Goal: Task Accomplishment & Management: Complete application form

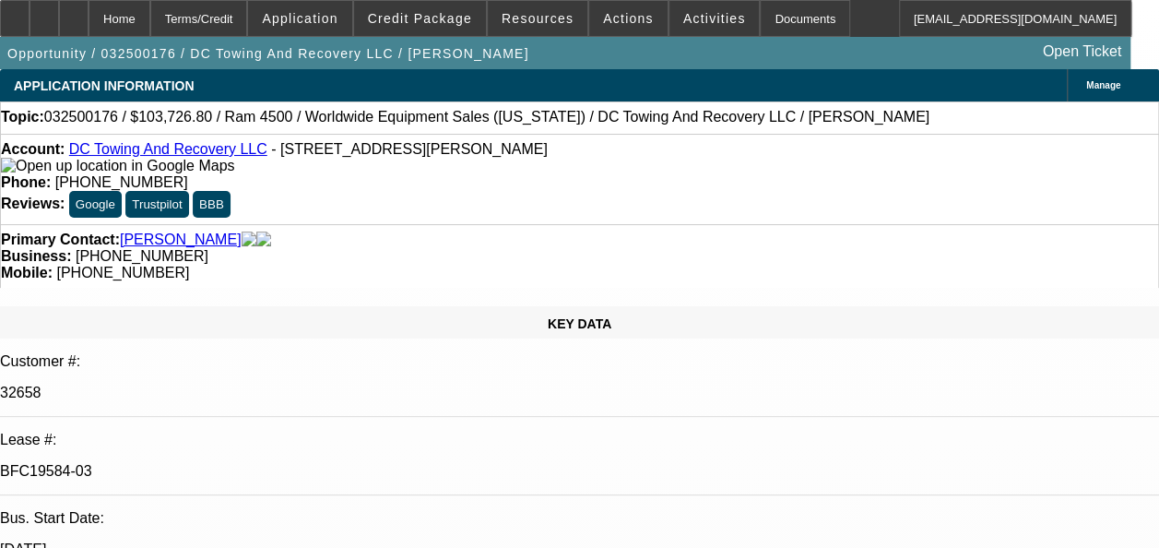
select select "0.1"
select select "2"
select select "0.1"
select select "0.15"
select select "2"
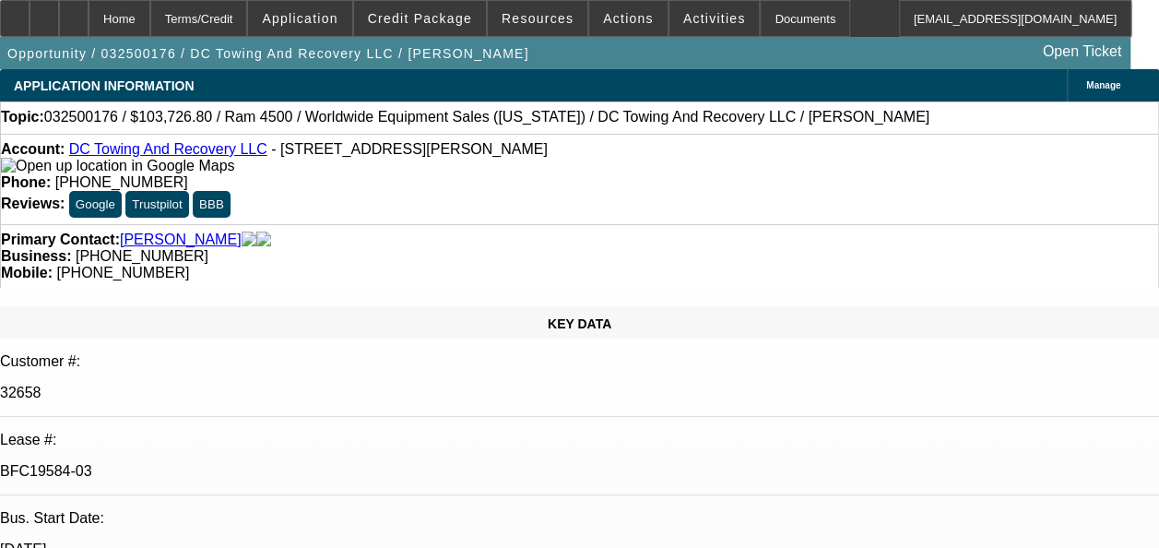
select select "0.1"
select select "0.15"
select select "2"
select select "0.1"
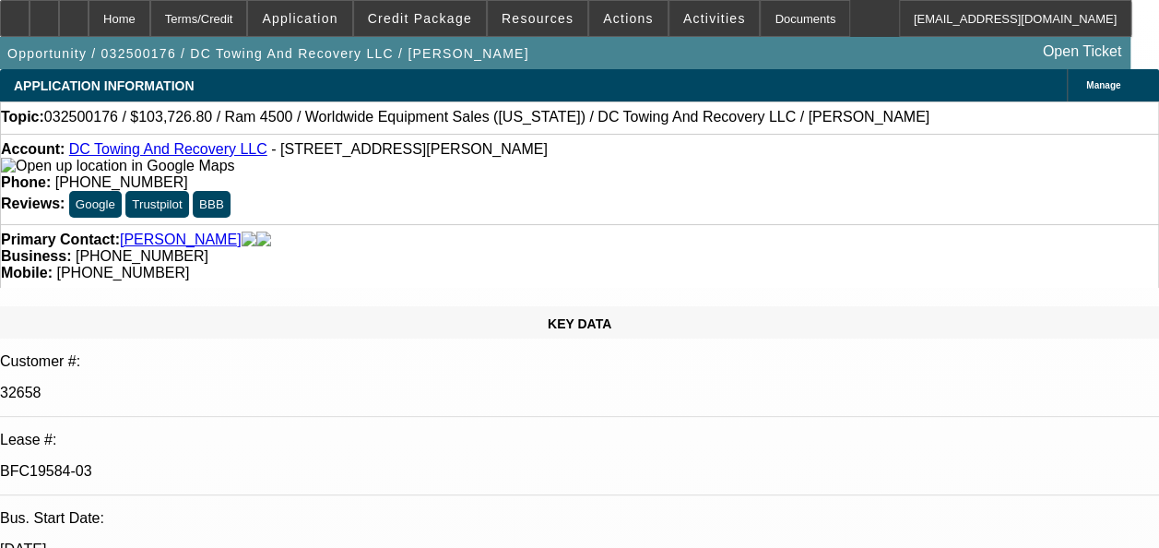
select select "2"
select select "0.1"
select select "1"
select select "2"
select select "4"
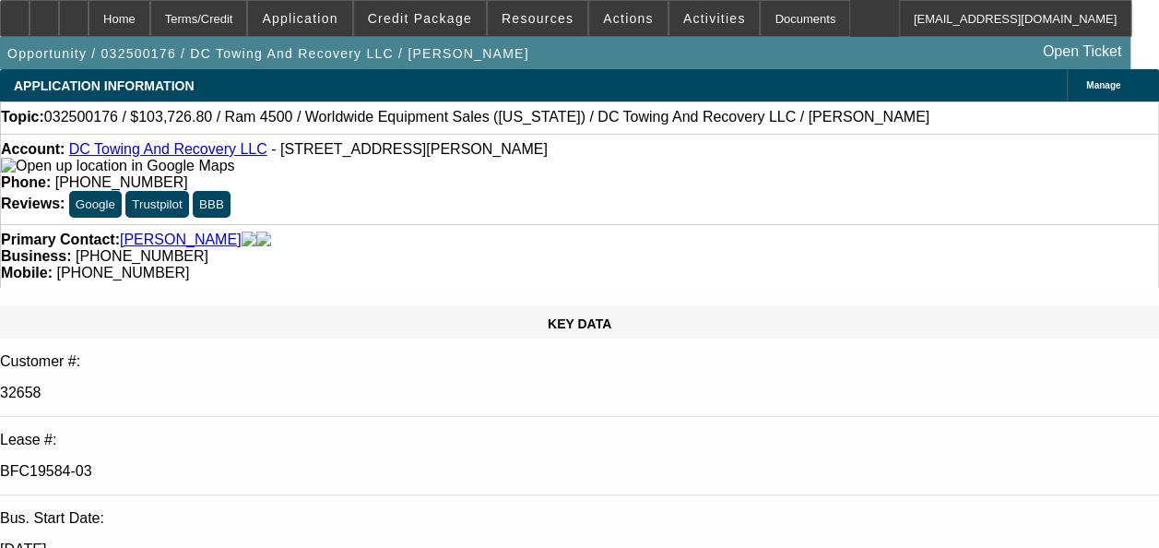
select select "1"
select select "2"
select select "4"
select select "1"
select select "2"
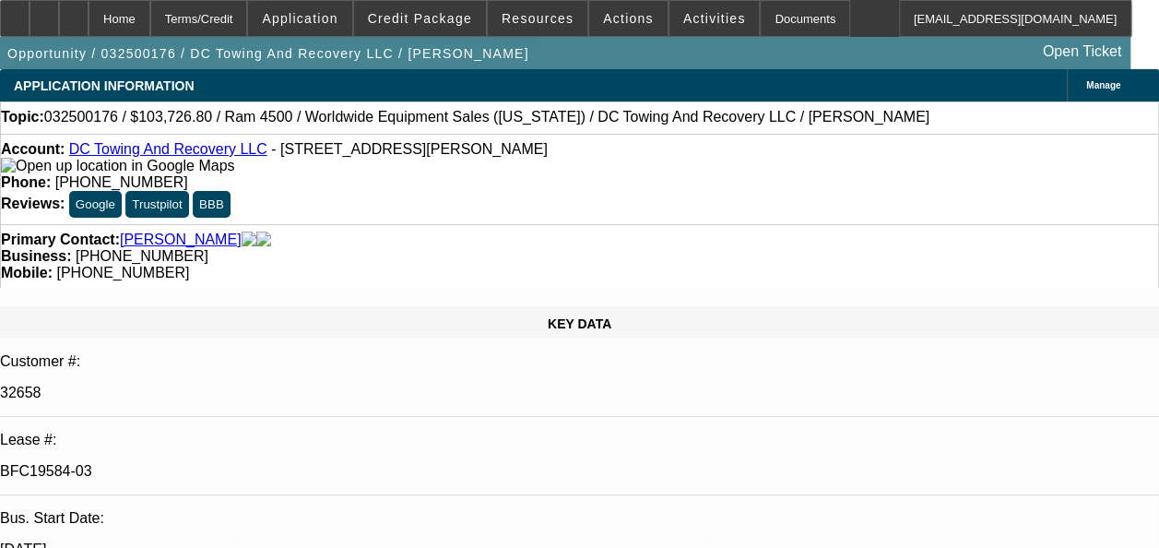
select select "4"
select select "1"
select select "2"
select select "4"
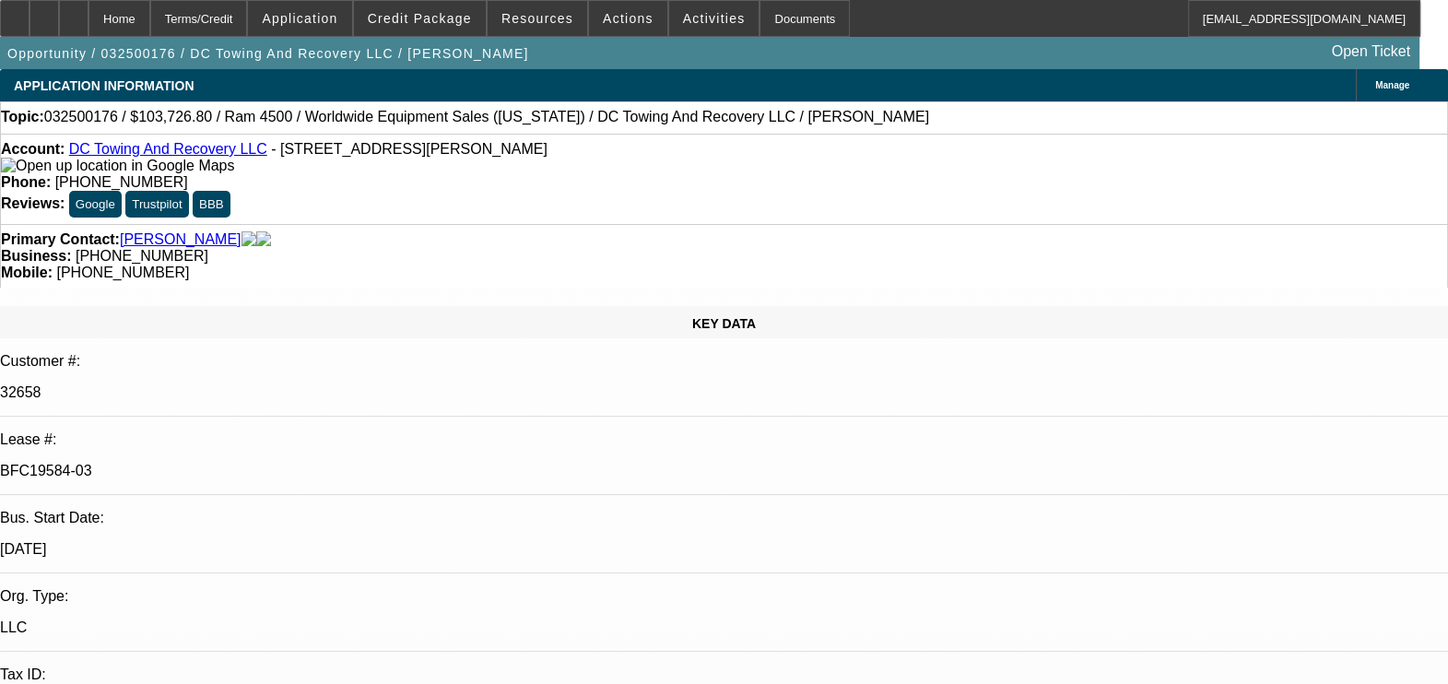
click at [200, 155] on link "DC Towing And Recovery LLC" at bounding box center [168, 149] width 198 height 16
select select "0.1"
select select "2"
select select "0.1"
select select "0.15"
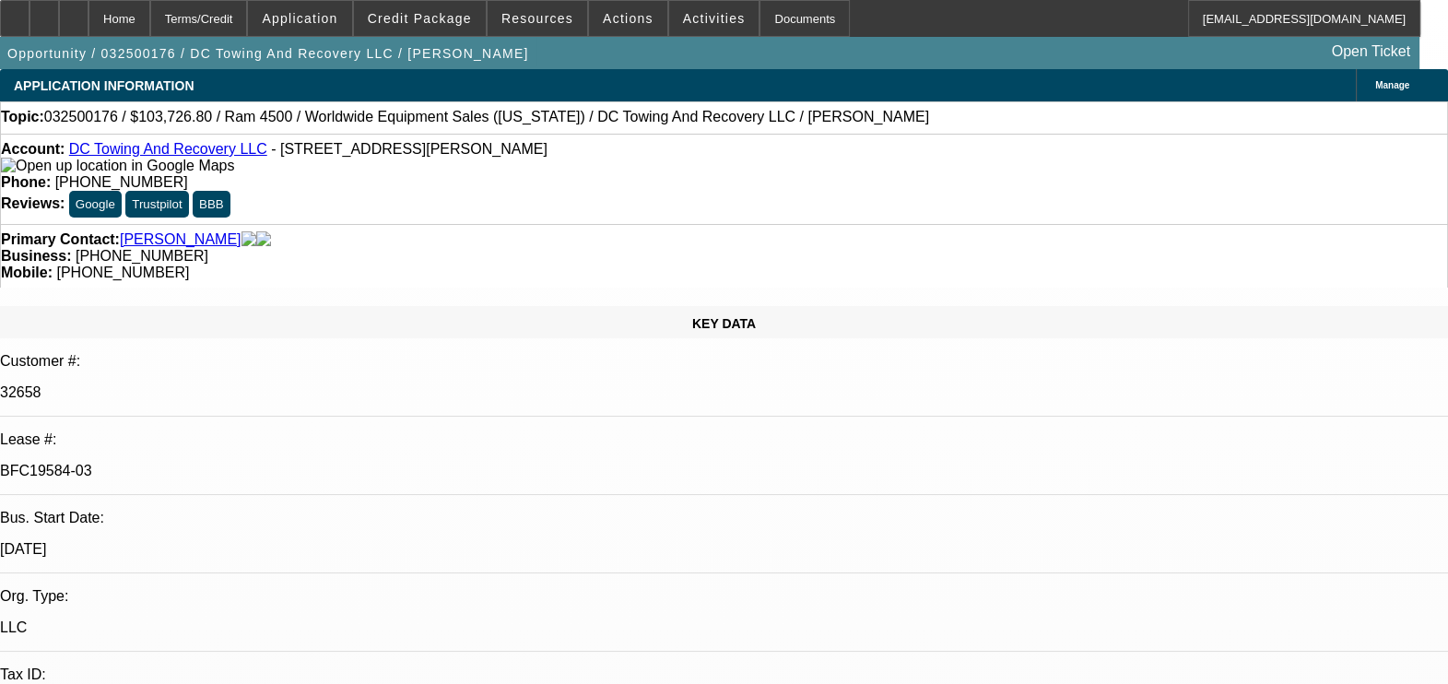
select select "2"
select select "0.1"
select select "0.15"
select select "2"
select select "0.1"
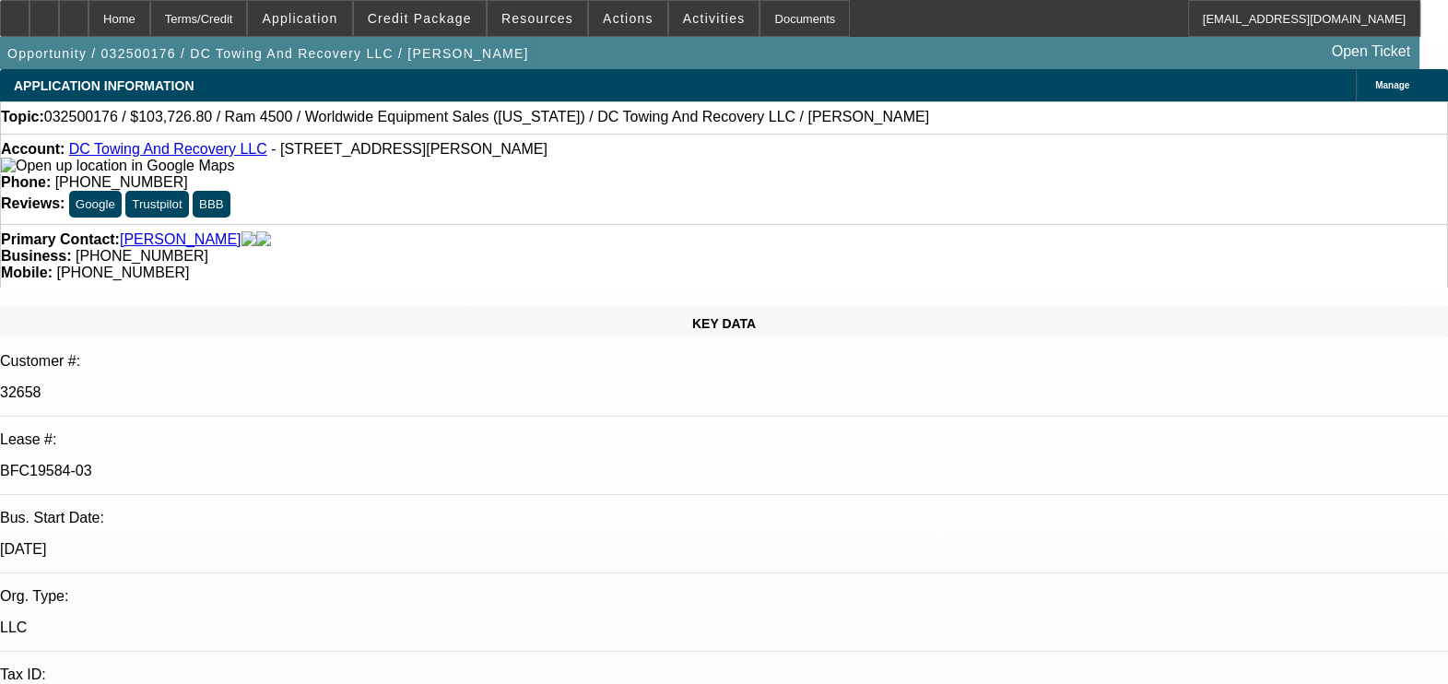
select select "0.1"
select select "2"
select select "0.1"
select select "1"
select select "2"
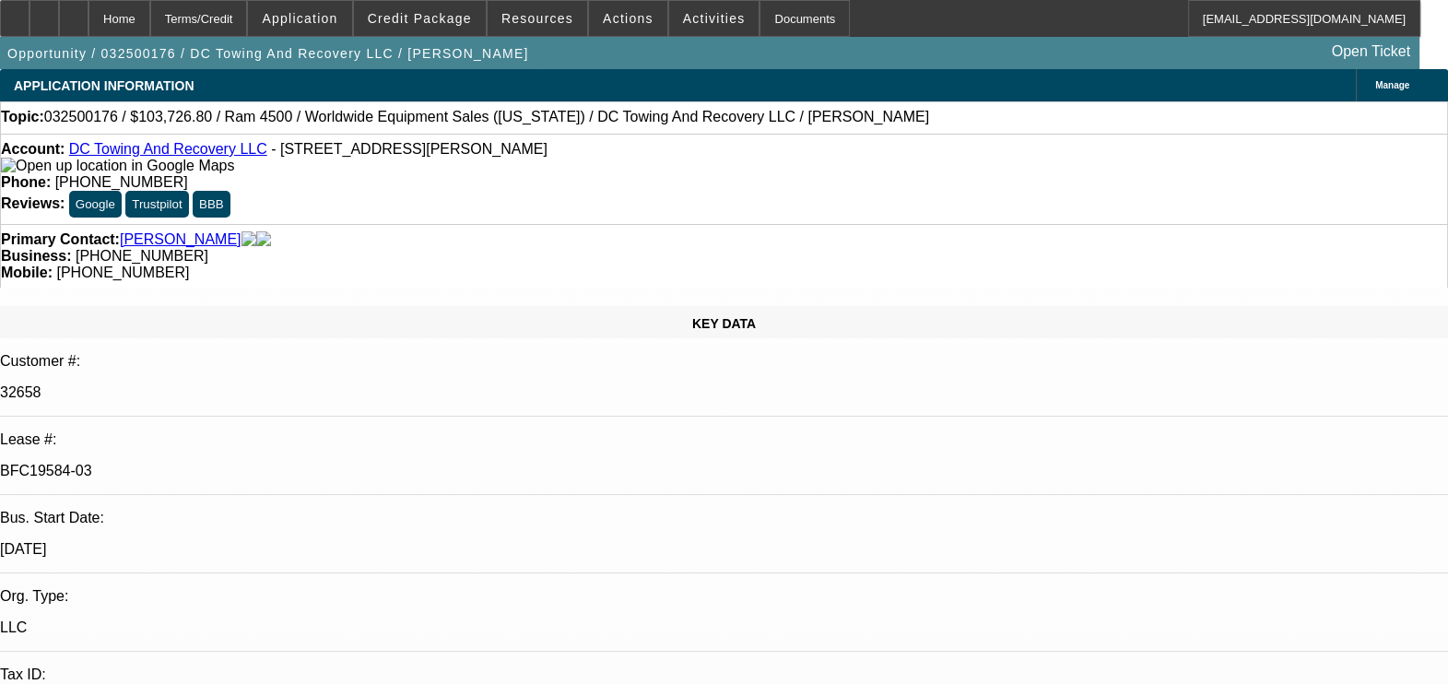
select select "4"
select select "1"
select select "2"
select select "4"
select select "1"
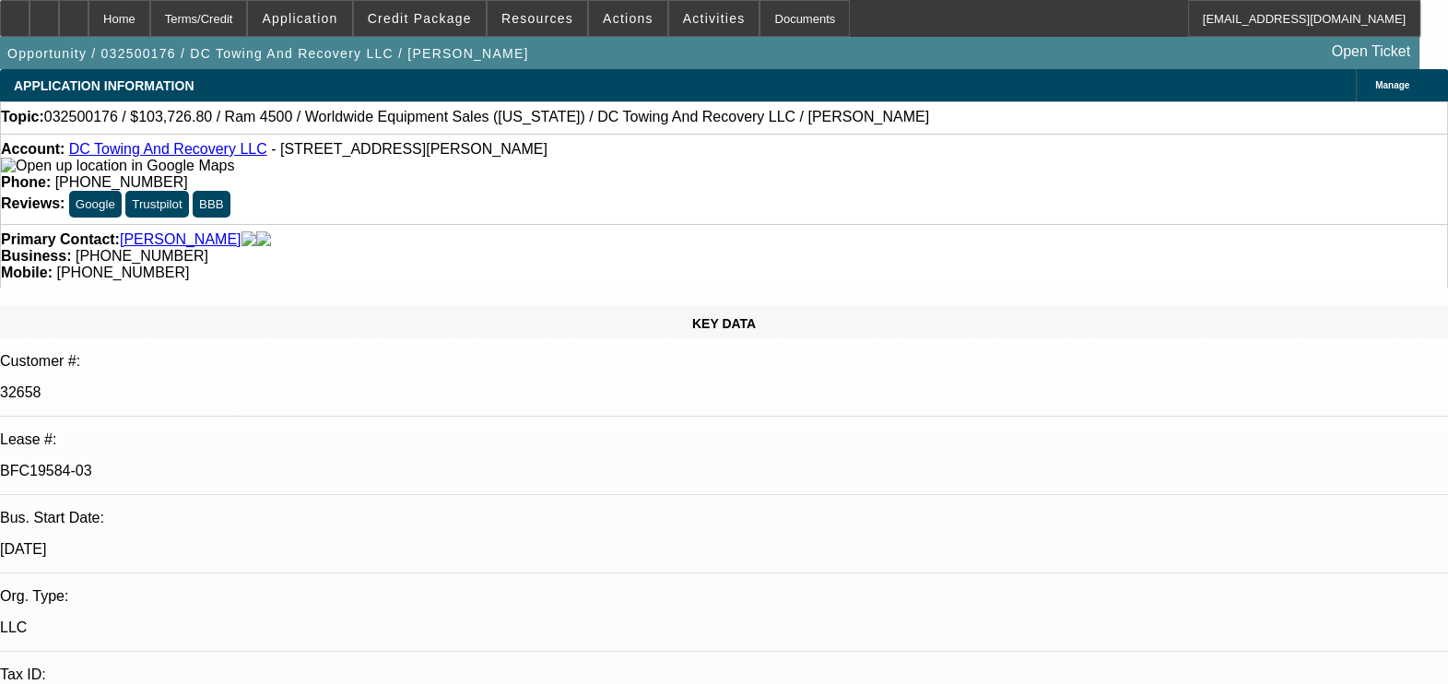
select select "2"
select select "4"
select select "1"
select select "2"
select select "4"
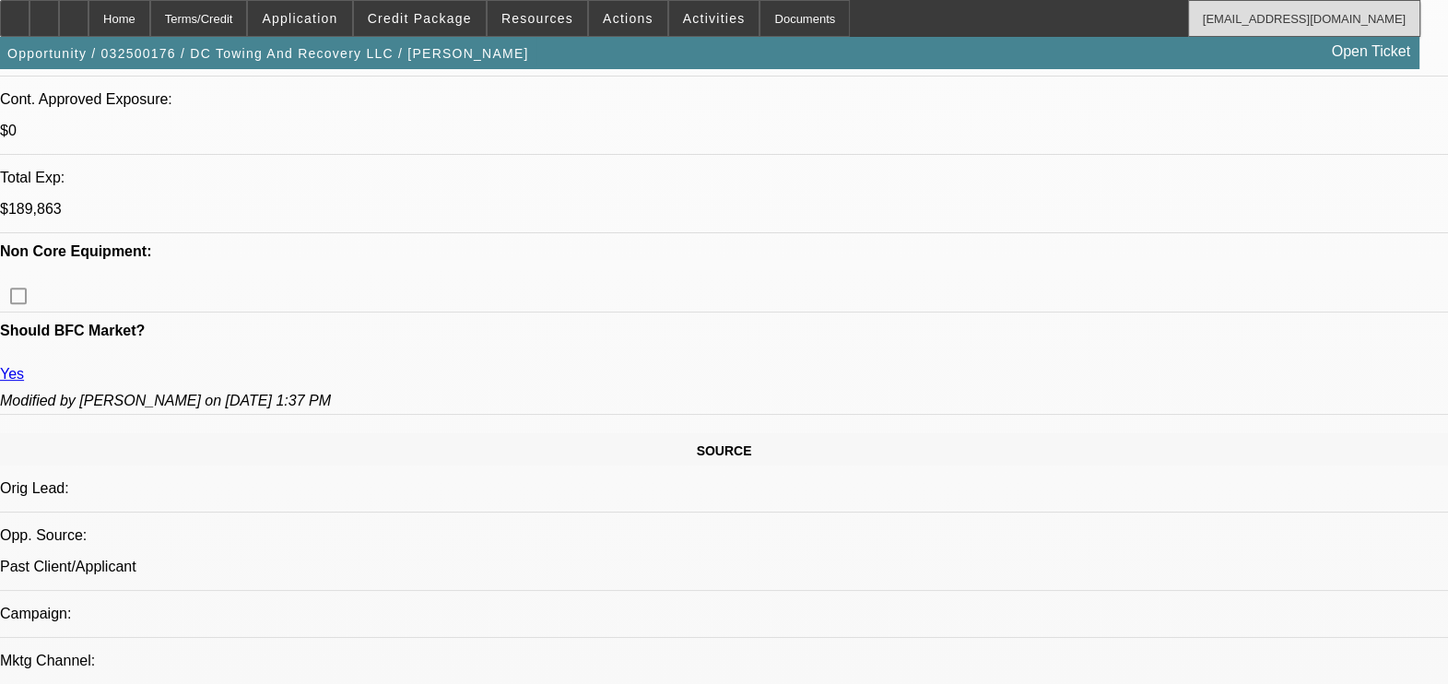
scroll to position [29, 0]
